Goal: Transaction & Acquisition: Subscribe to service/newsletter

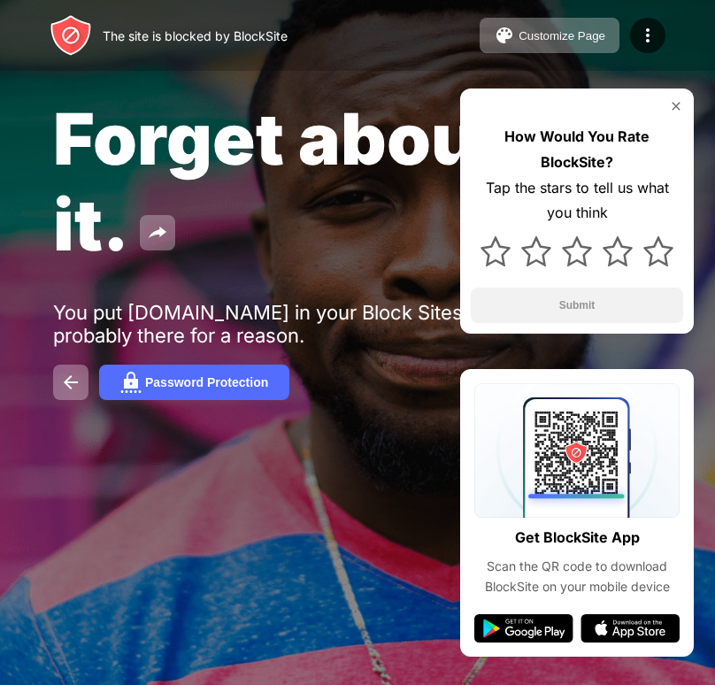
click at [679, 105] on img at bounding box center [676, 106] width 14 height 14
click at [163, 378] on div "Password Protection" at bounding box center [206, 382] width 123 height 14
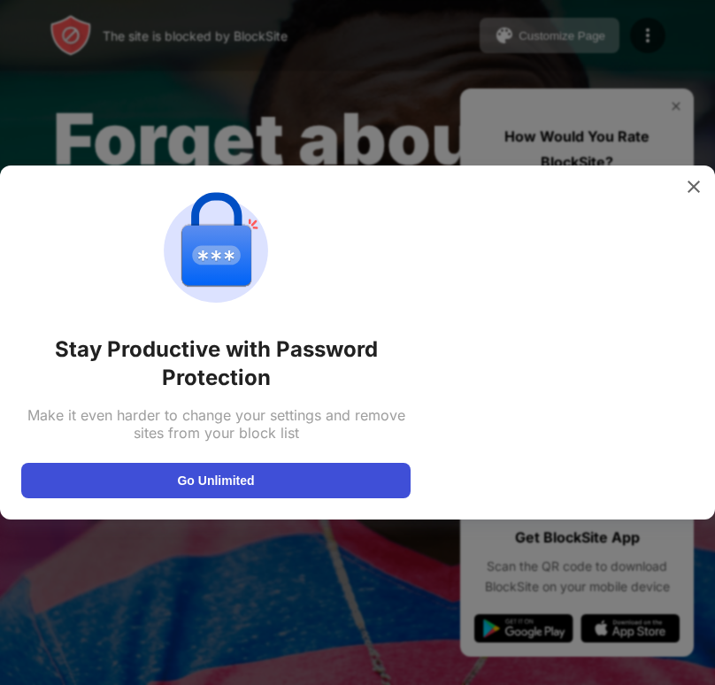
click at [222, 476] on button "Go Unlimited" at bounding box center [215, 480] width 389 height 35
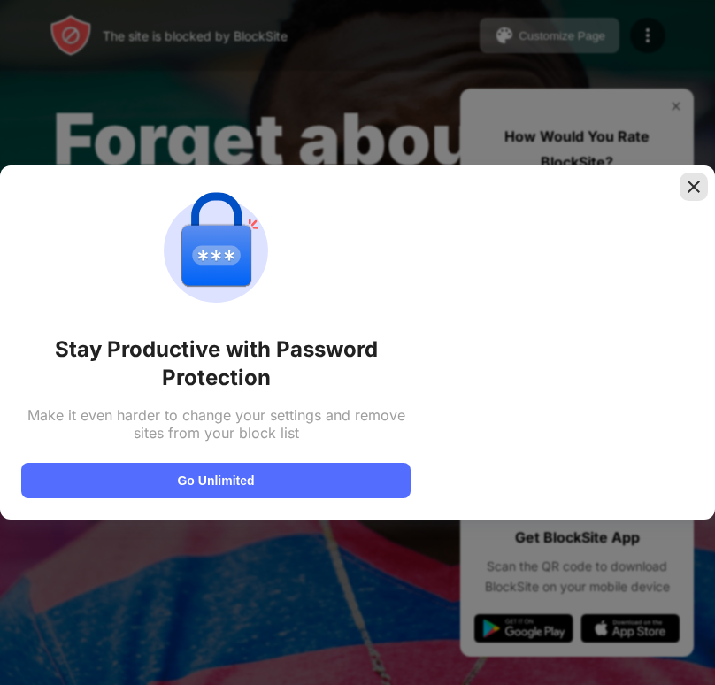
click at [687, 175] on div at bounding box center [693, 186] width 28 height 28
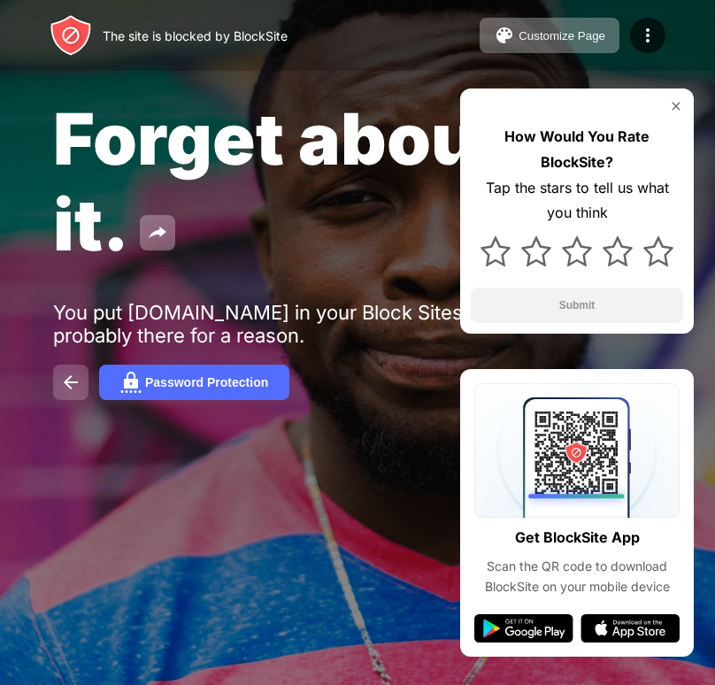
click at [69, 365] on button at bounding box center [70, 381] width 35 height 35
